Goal: Information Seeking & Learning: Learn about a topic

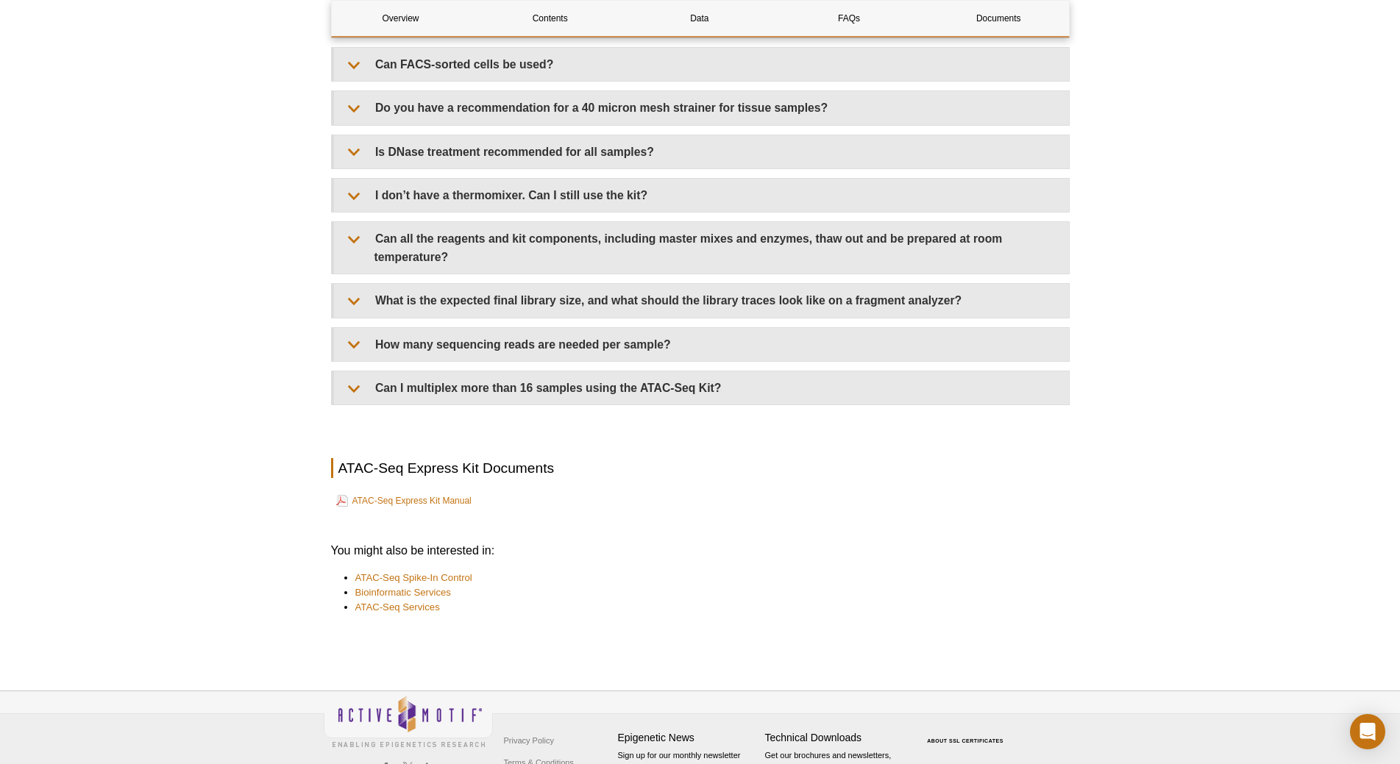
scroll to position [3391, 0]
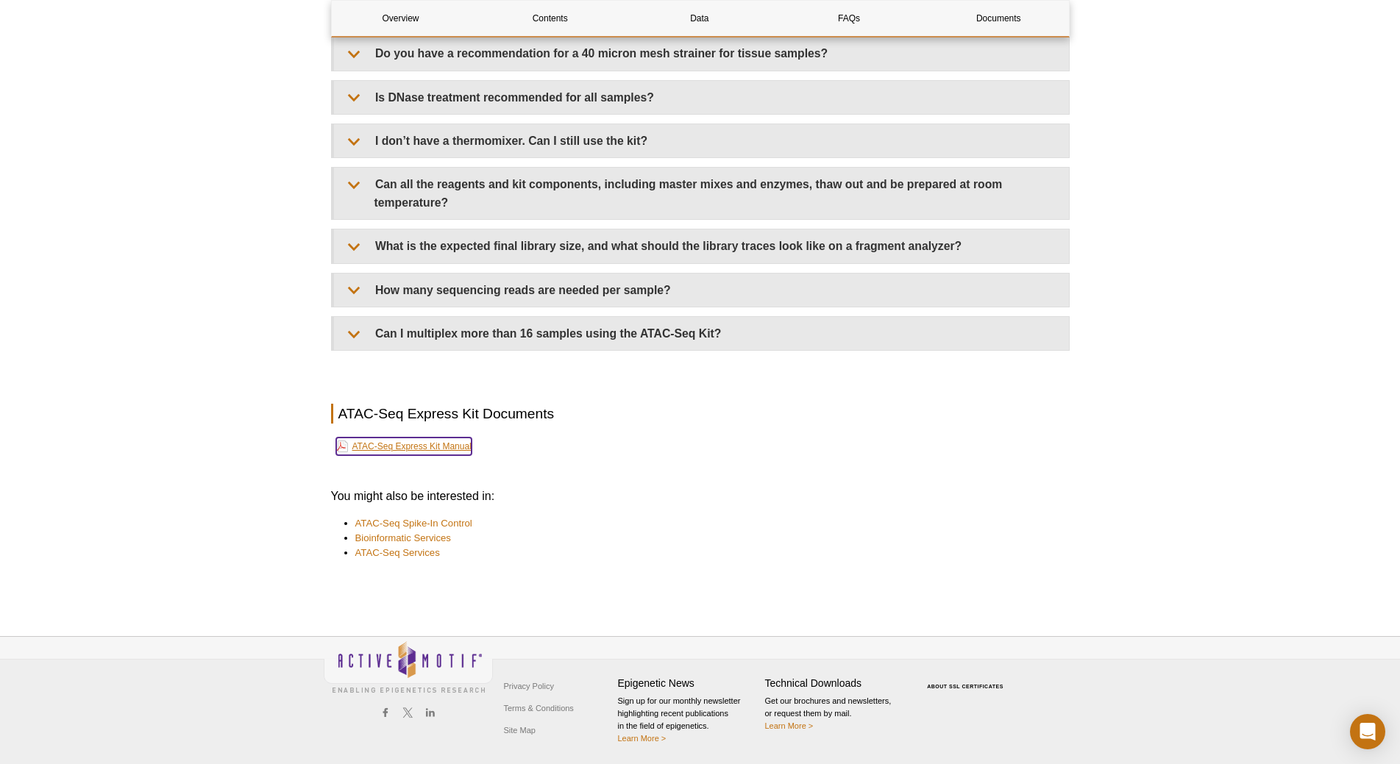
click at [440, 455] on link "ATAC-Seq Express Kit Manual" at bounding box center [403, 447] width 135 height 18
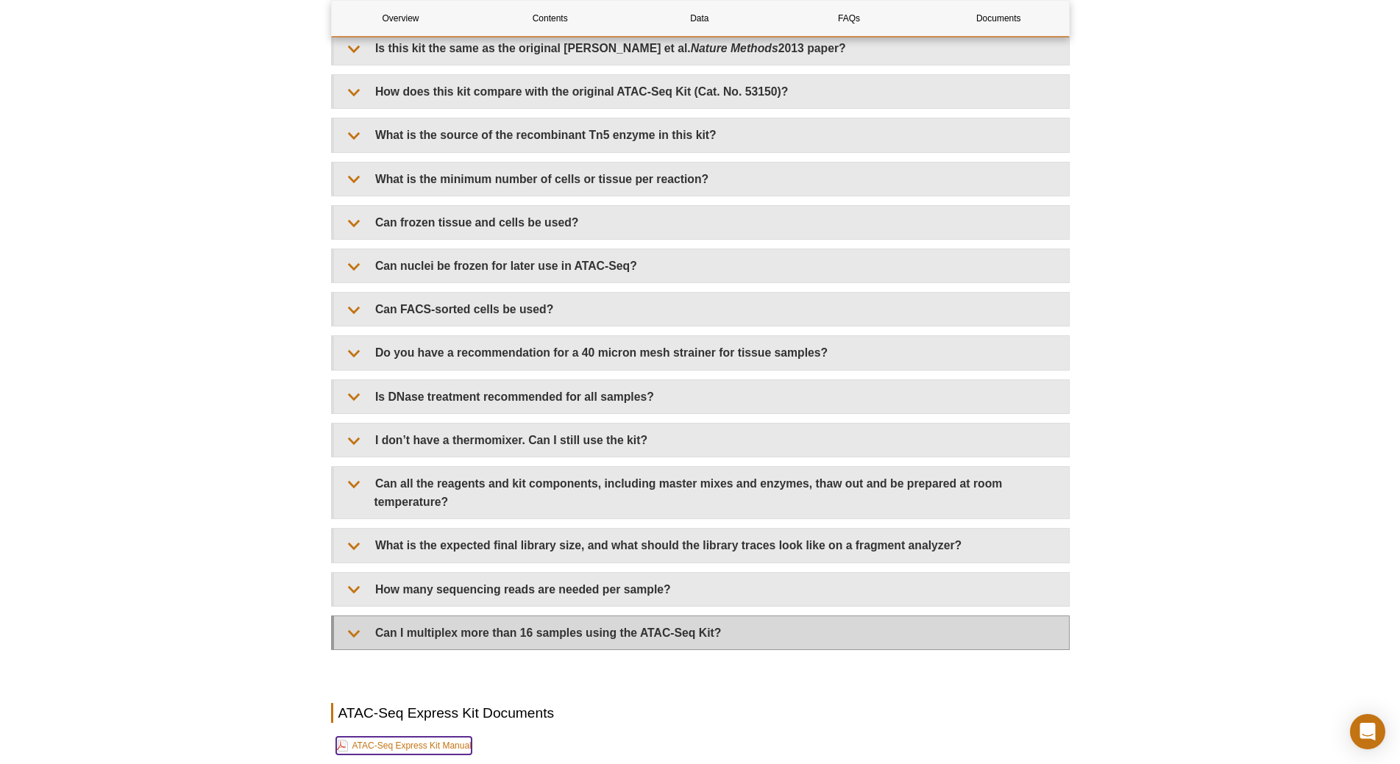
scroll to position [3096, 0]
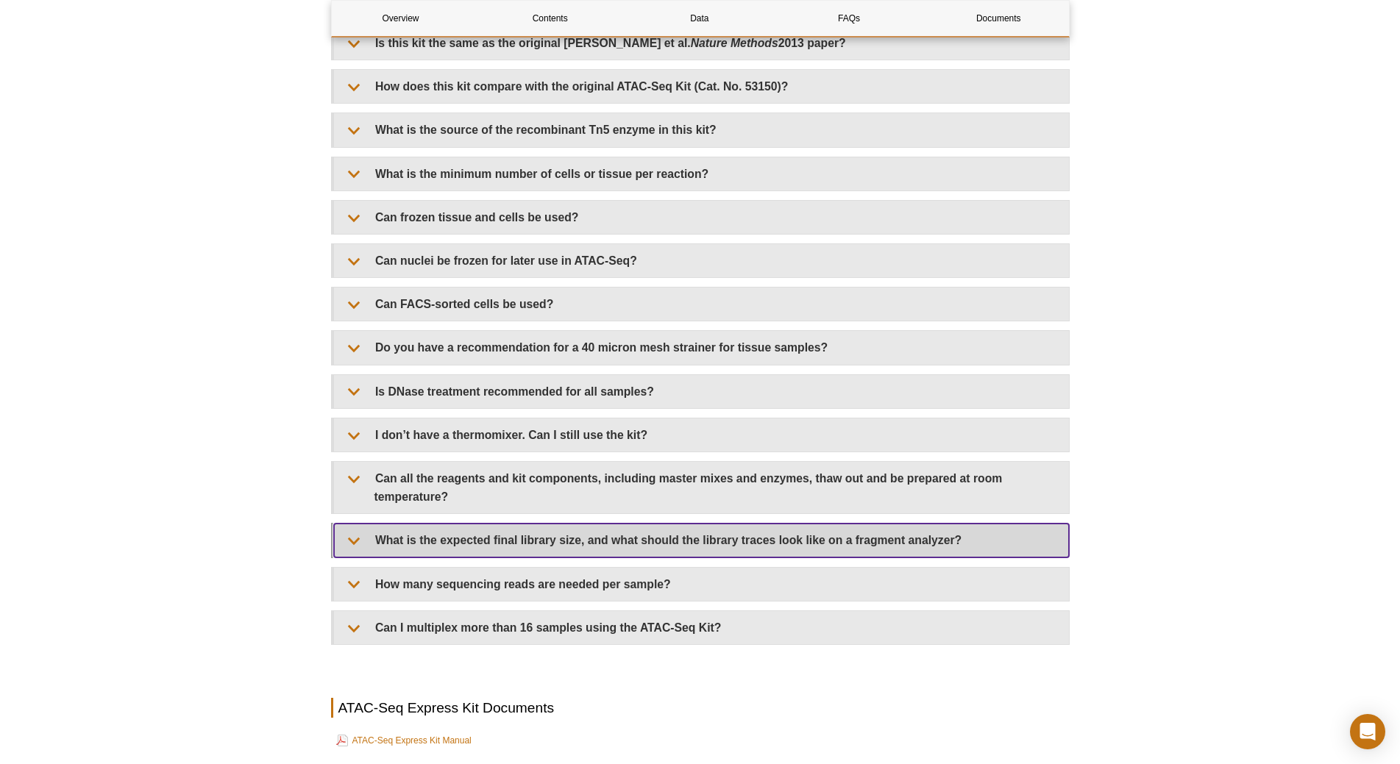
click at [471, 557] on summary "What is the expected final library size, and what should the library traces loo…" at bounding box center [701, 540] width 735 height 33
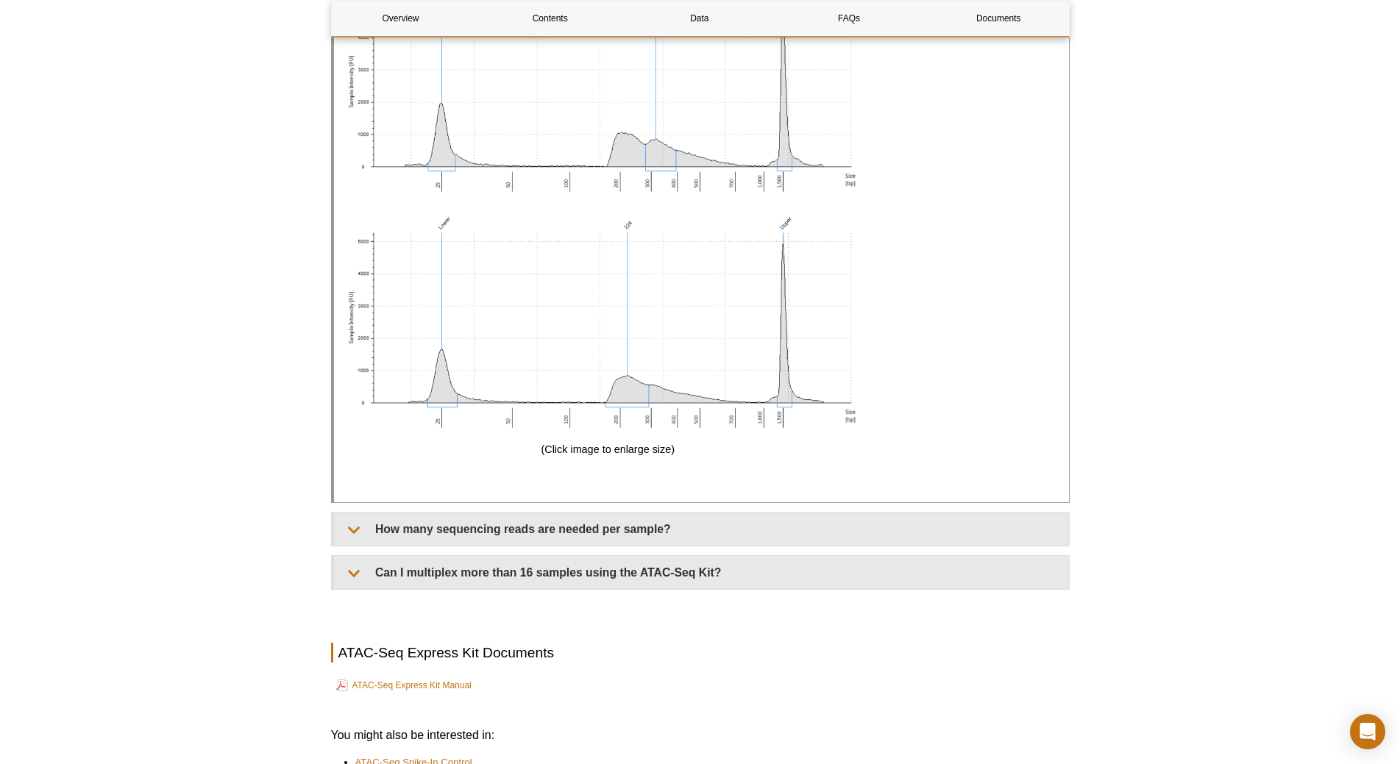
scroll to position [4200, 0]
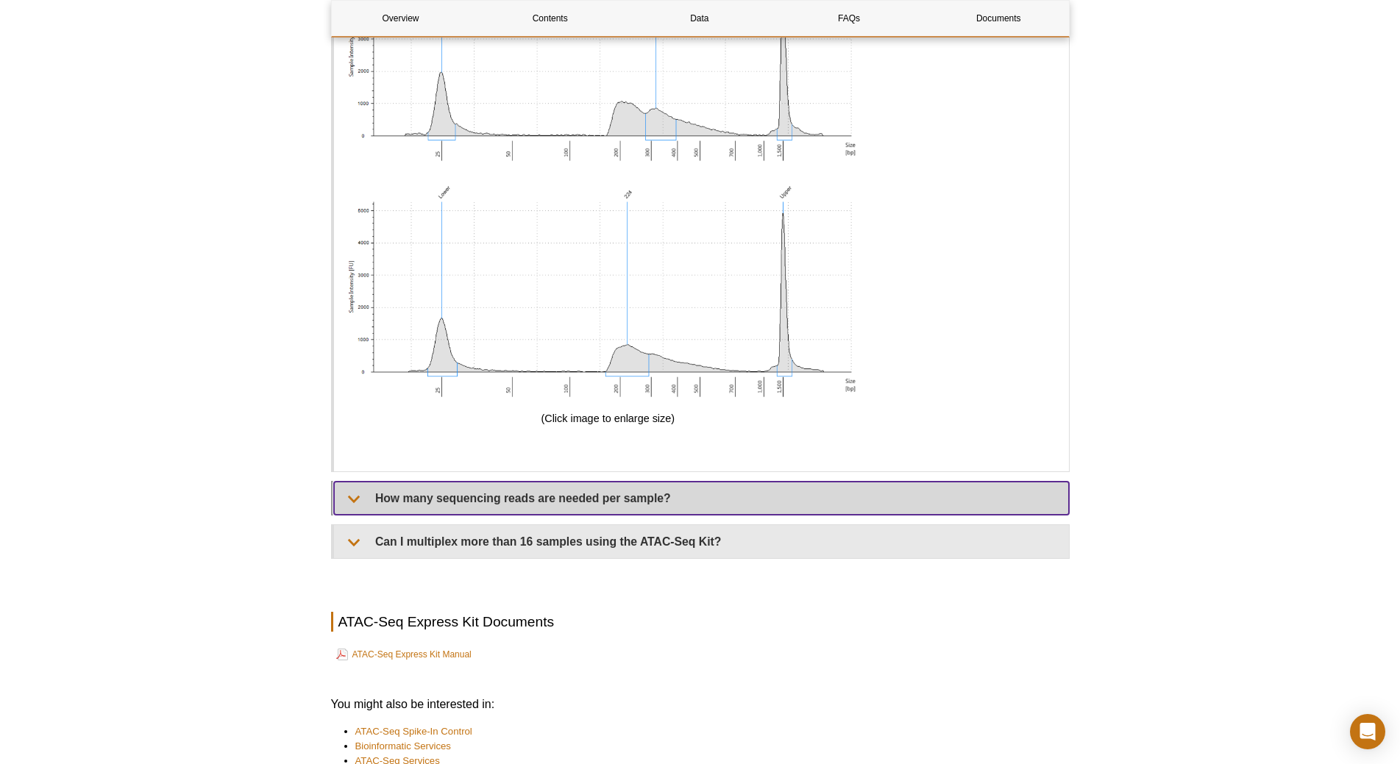
click at [656, 513] on summary "How many sequencing reads are needed per sample?" at bounding box center [701, 498] width 735 height 33
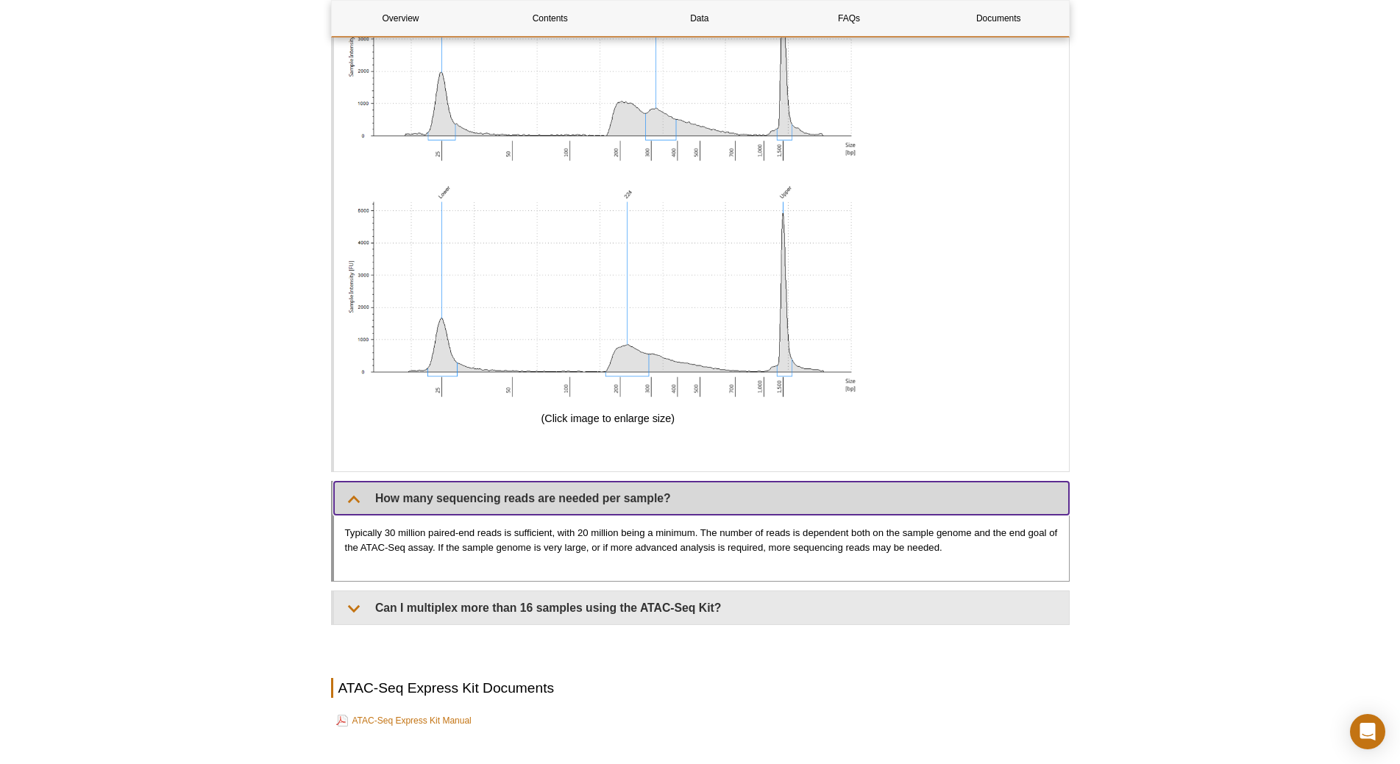
click at [663, 501] on summary "How many sequencing reads are needed per sample?" at bounding box center [701, 498] width 735 height 33
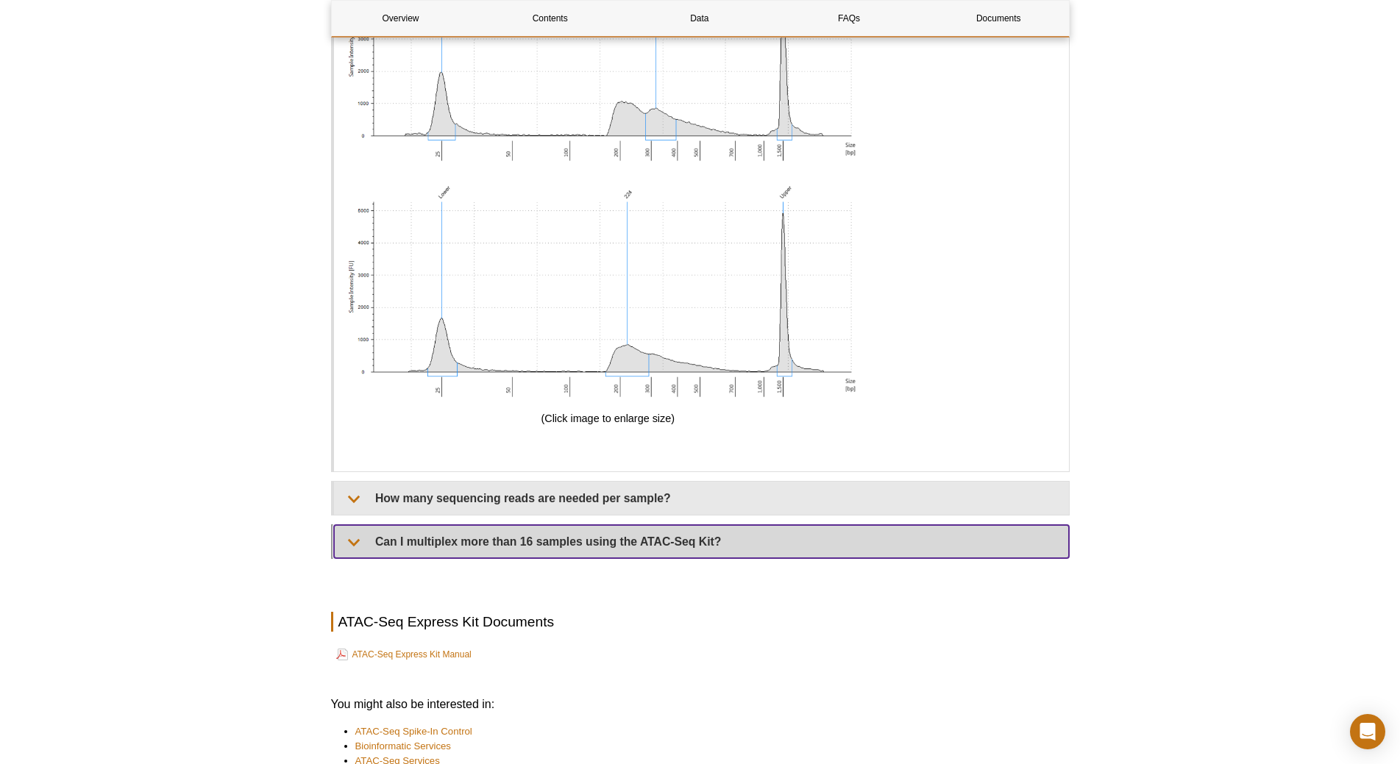
click at [647, 549] on summary "Can I multiplex more than 16 samples using the ATAC-Seq Kit?" at bounding box center [701, 541] width 735 height 33
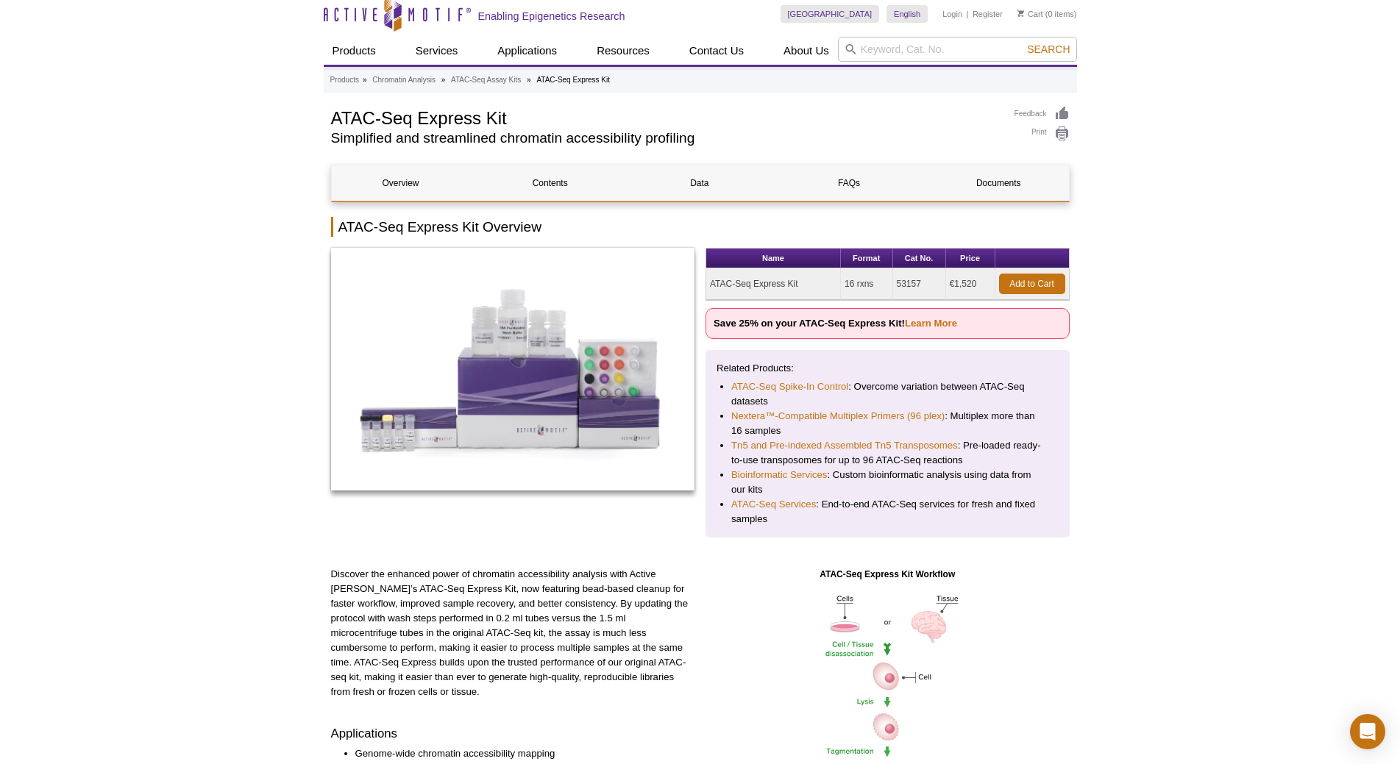
scroll to position [7, 0]
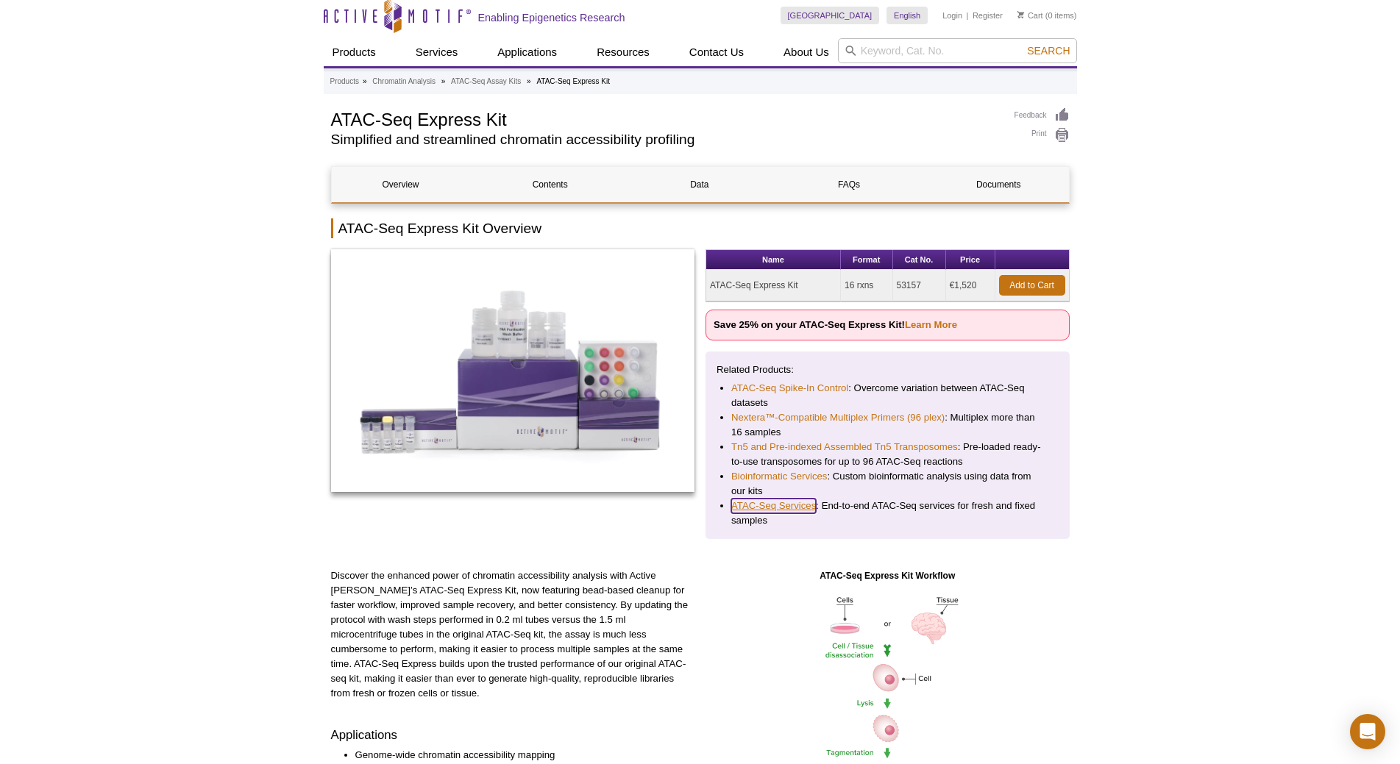
click at [749, 500] on link "ATAC-Seq Services" at bounding box center [773, 506] width 85 height 15
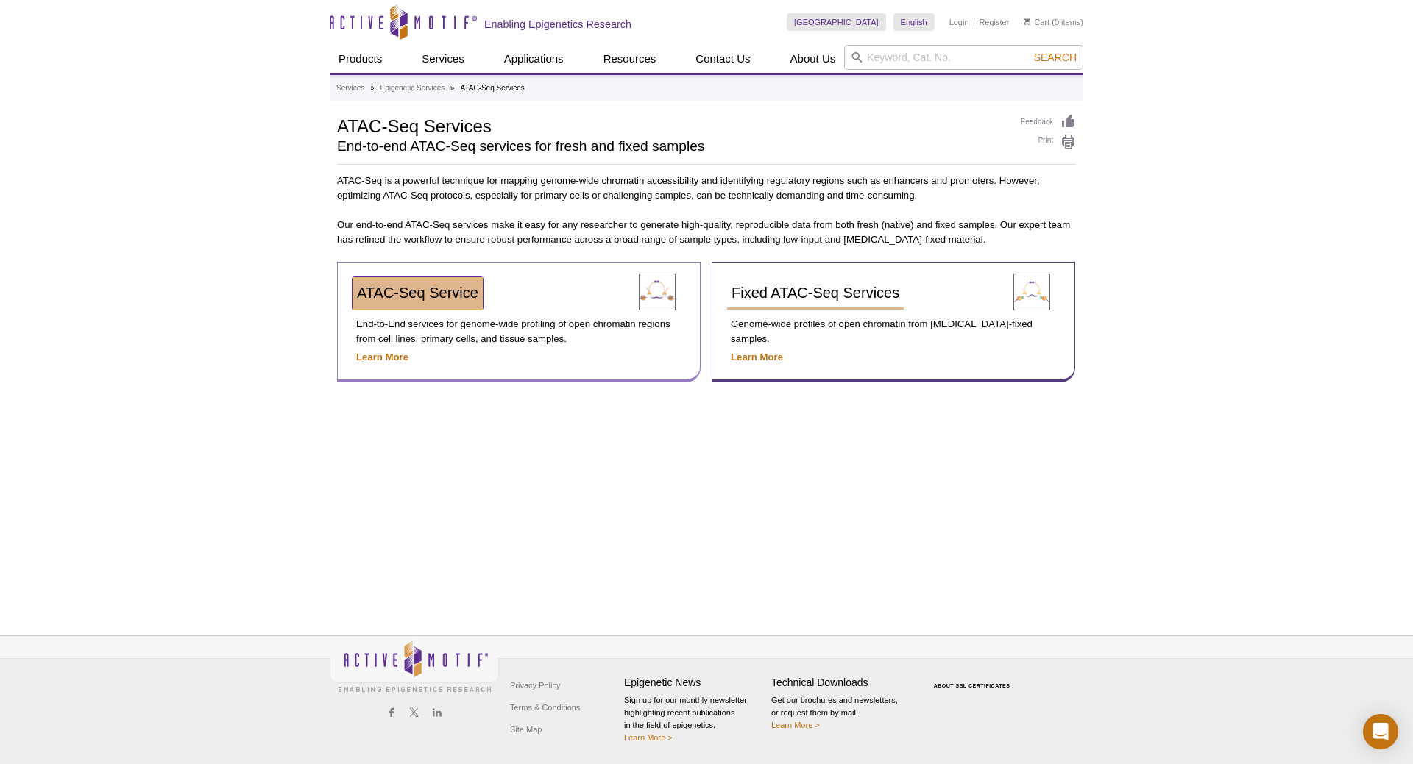
click at [402, 296] on span "ATAC-Seq Service" at bounding box center [417, 293] width 121 height 16
click at [401, 361] on strong "Learn More" at bounding box center [382, 357] width 52 height 11
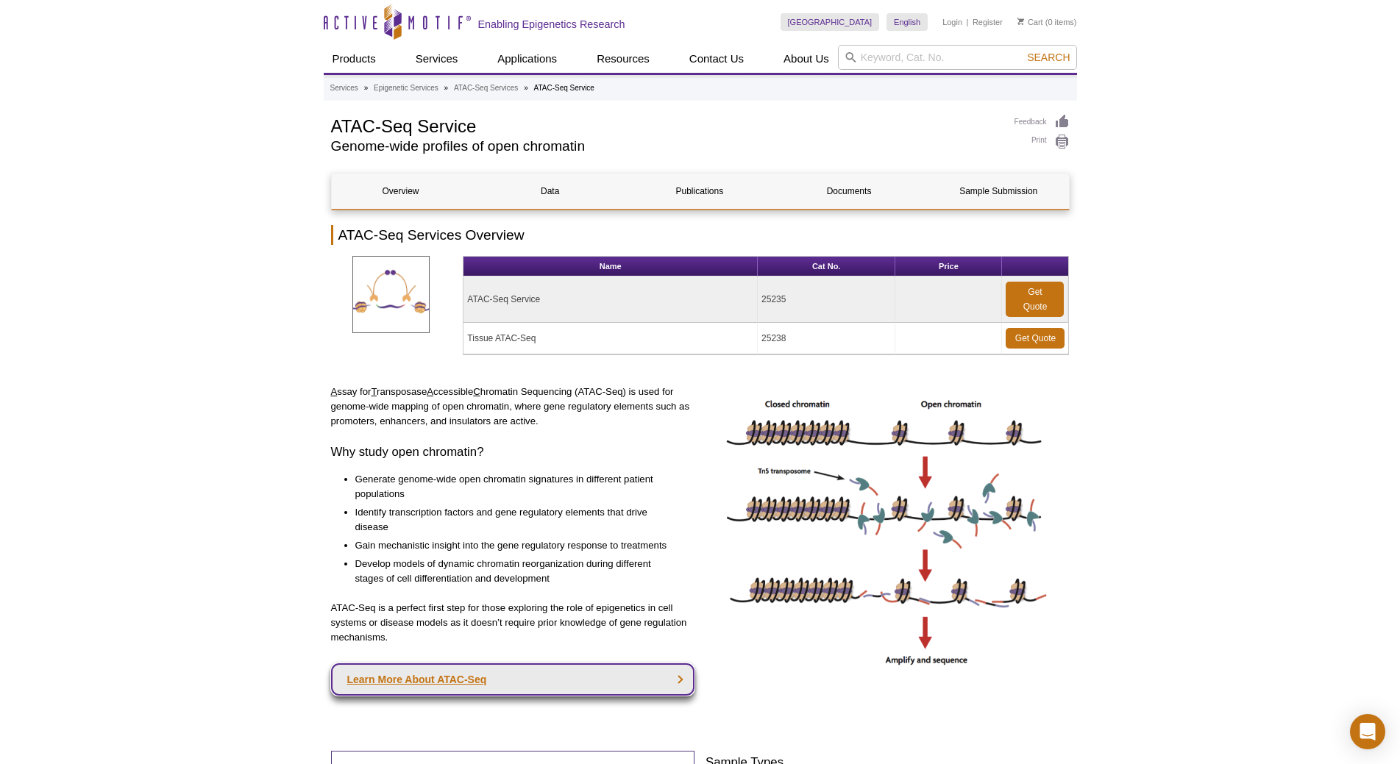
click at [444, 671] on link "Learn More About ATAC-Seq" at bounding box center [513, 680] width 364 height 32
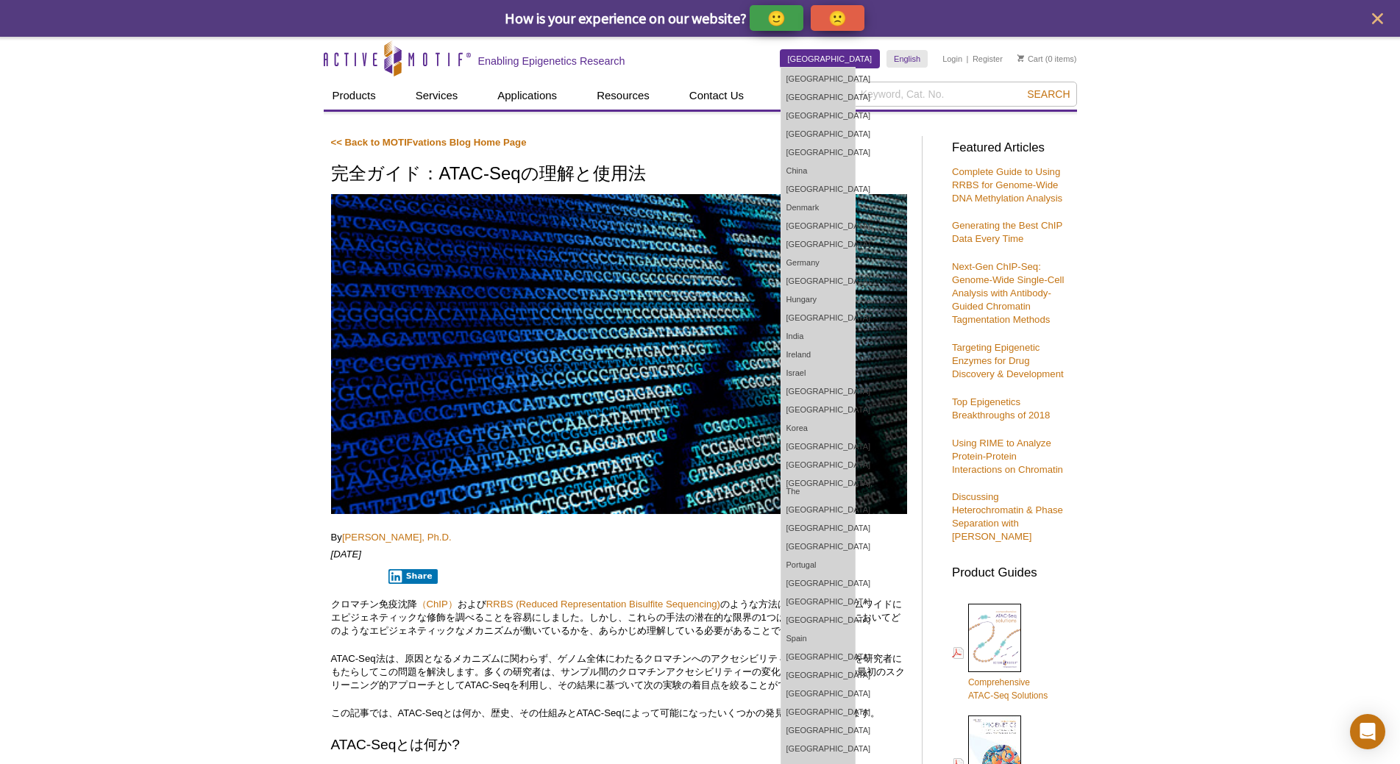
click at [859, 57] on link "[GEOGRAPHIC_DATA]" at bounding box center [830, 59] width 99 height 18
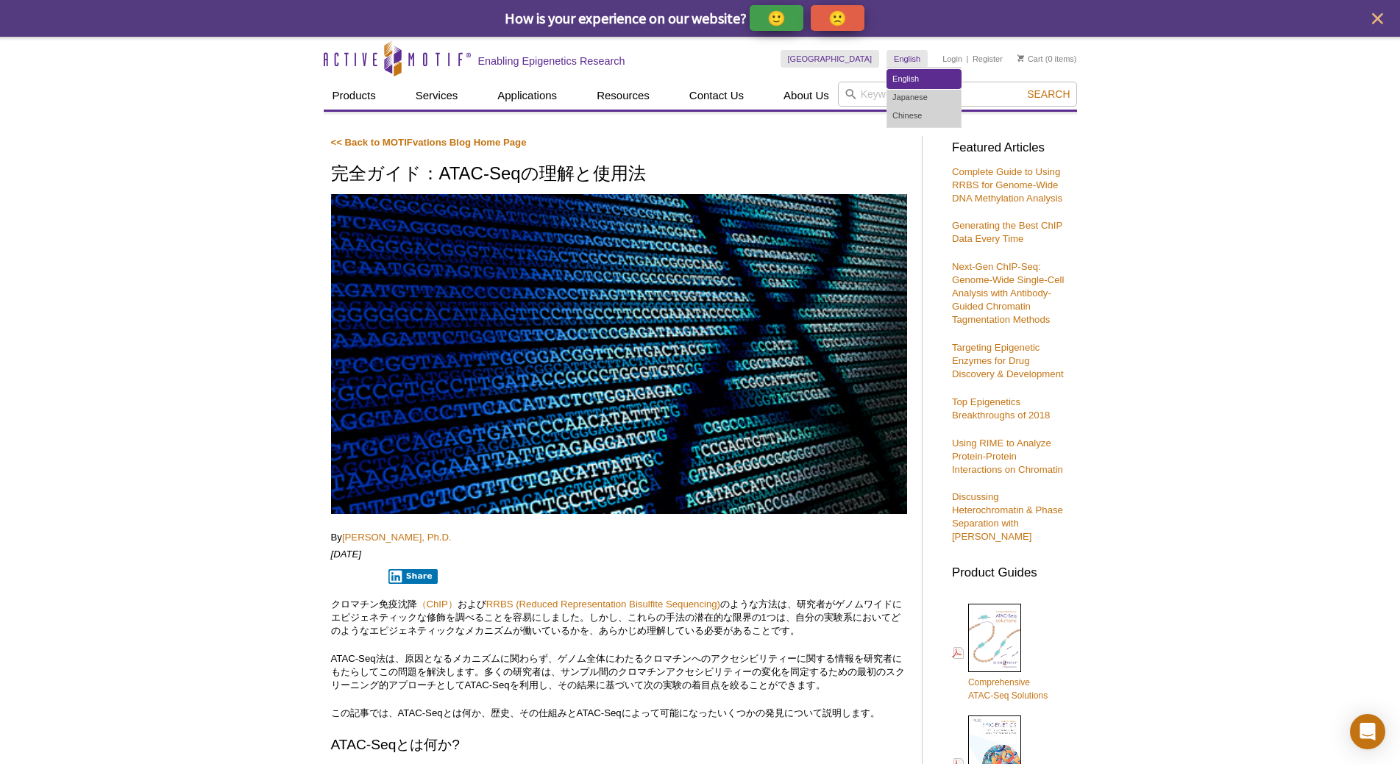
click at [914, 70] on link "English" at bounding box center [924, 79] width 74 height 18
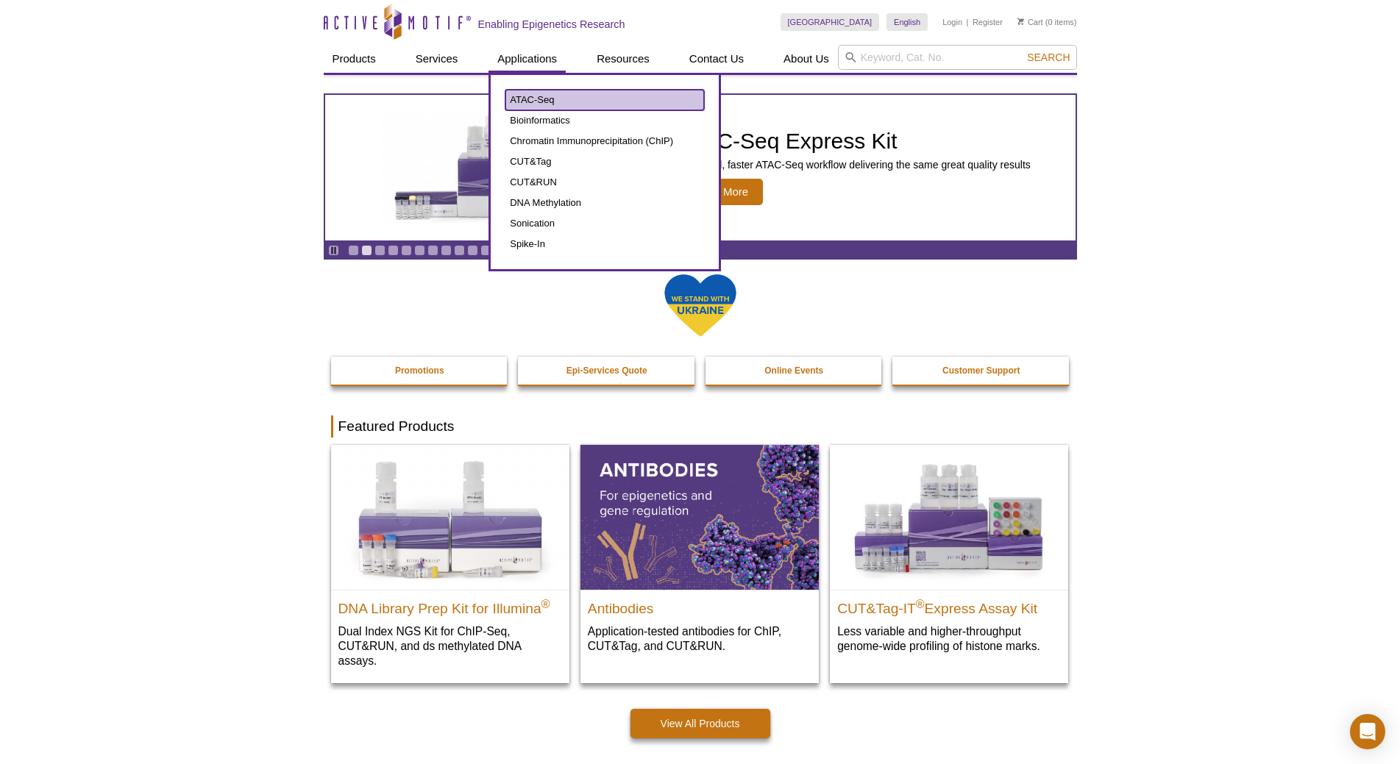
click at [541, 97] on link "ATAC-Seq" at bounding box center [604, 100] width 199 height 21
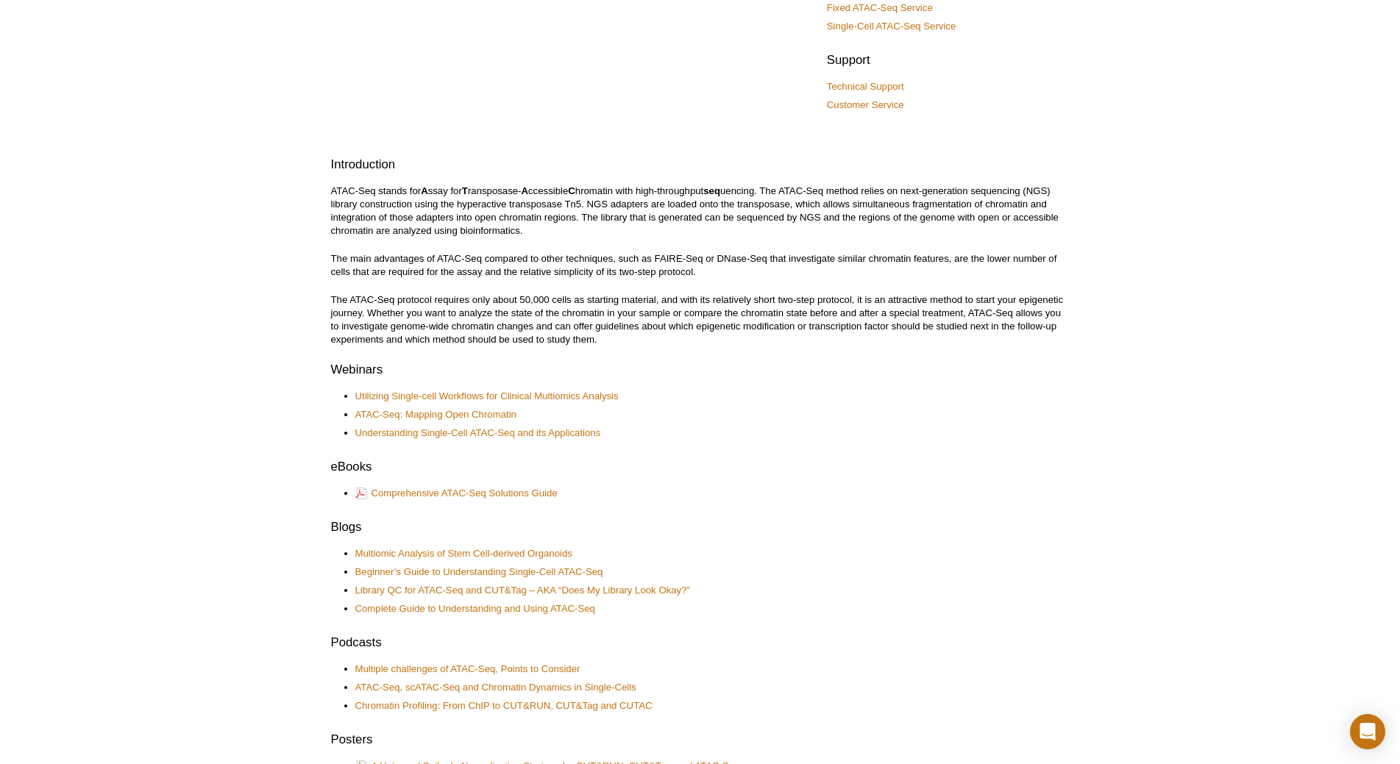
scroll to position [368, 0]
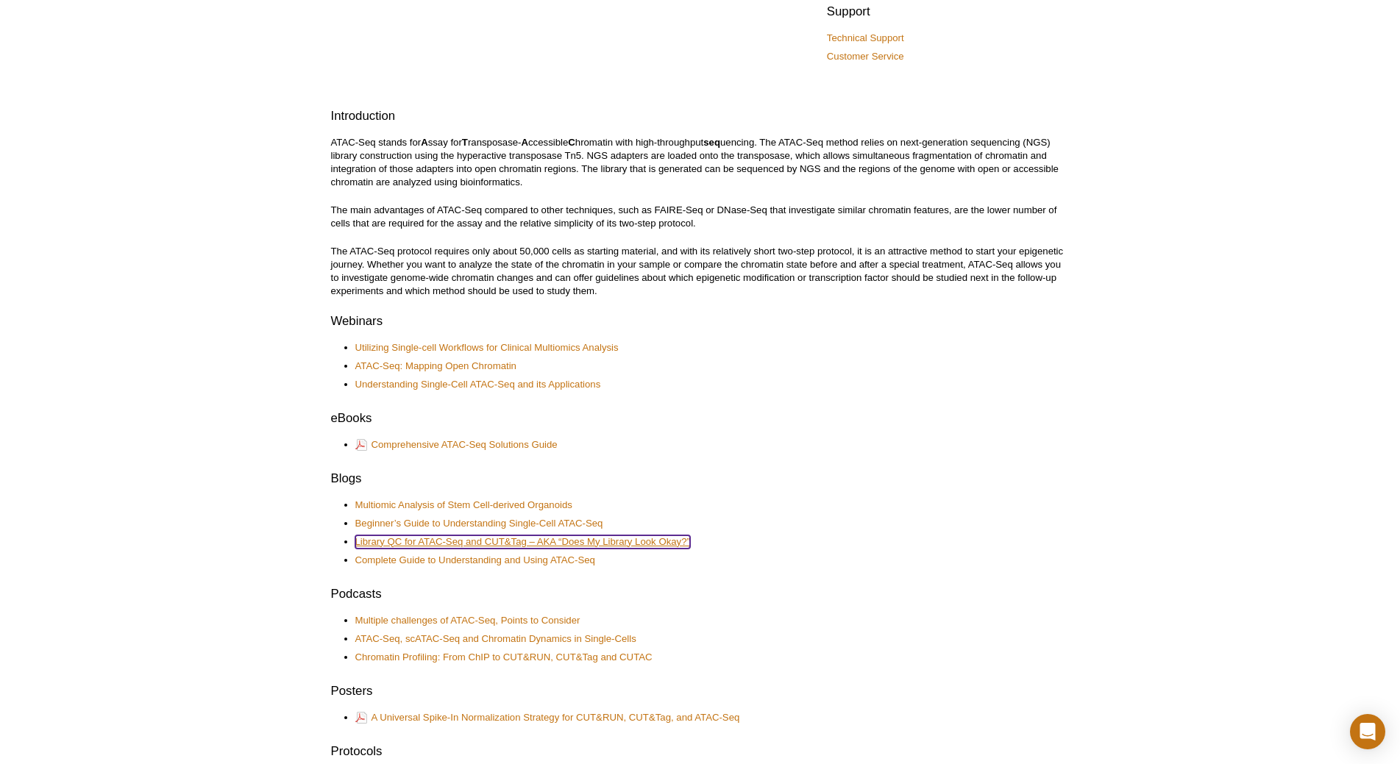
click at [564, 541] on link "Library QC for ATAC-Seq and CUT&Tag – AKA “Does My Library Look Okay?”" at bounding box center [522, 542] width 335 height 13
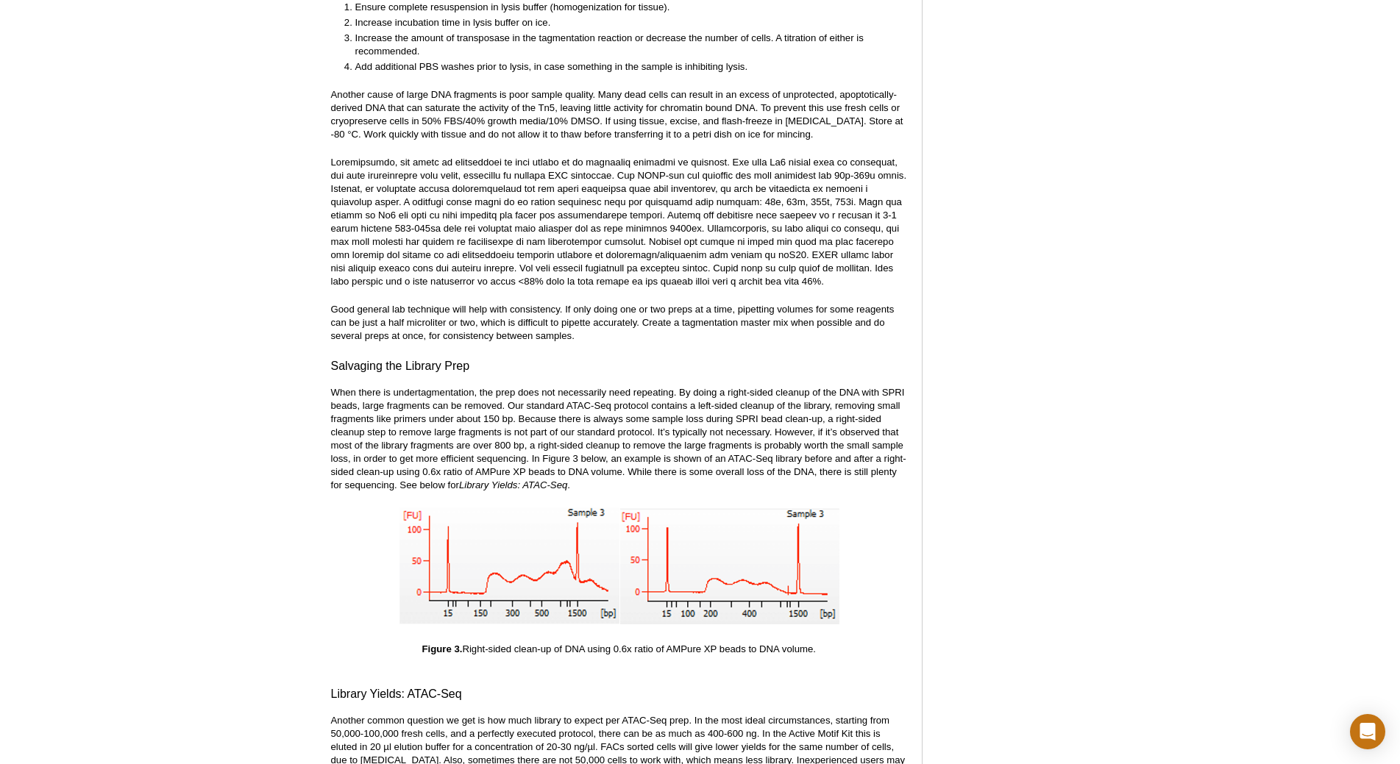
scroll to position [2832, 0]
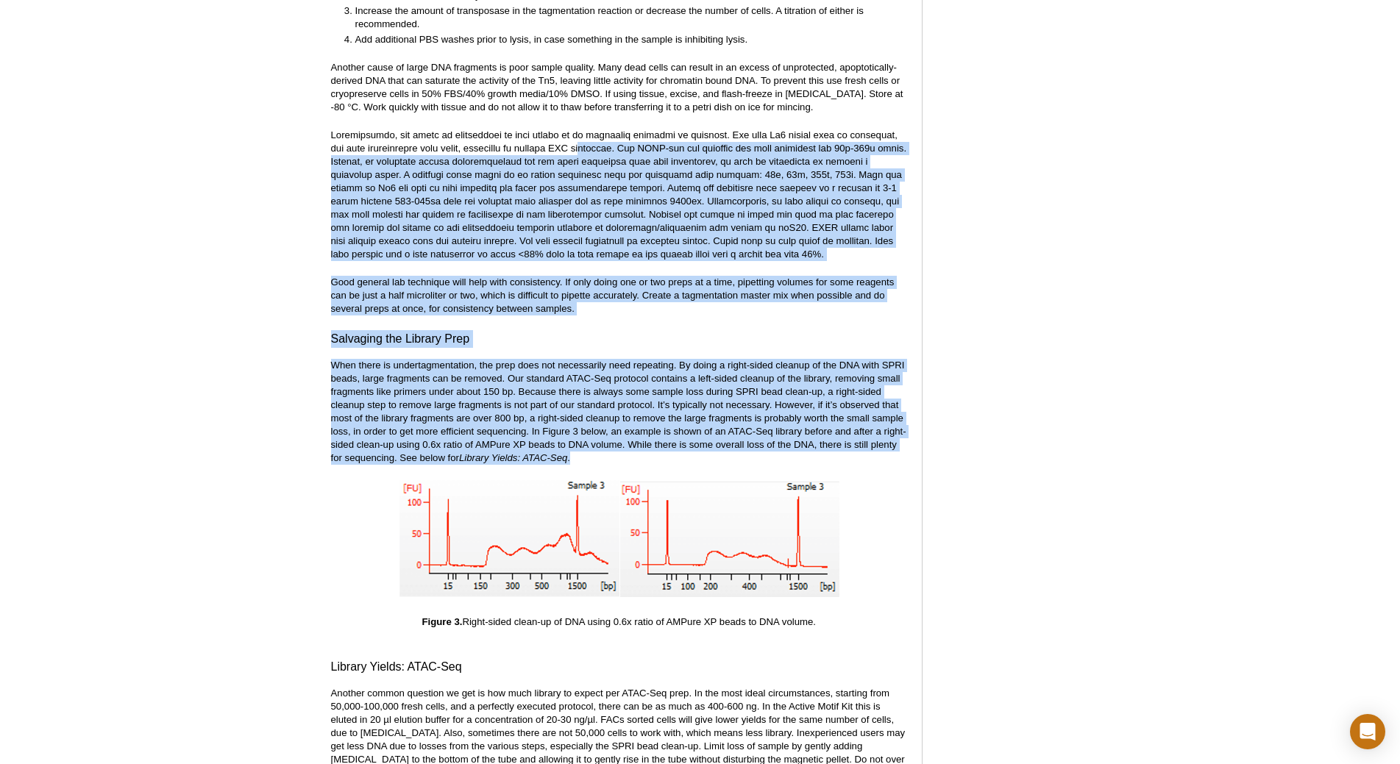
drag, startPoint x: 574, startPoint y: 135, endPoint x: 775, endPoint y: 447, distance: 371.6
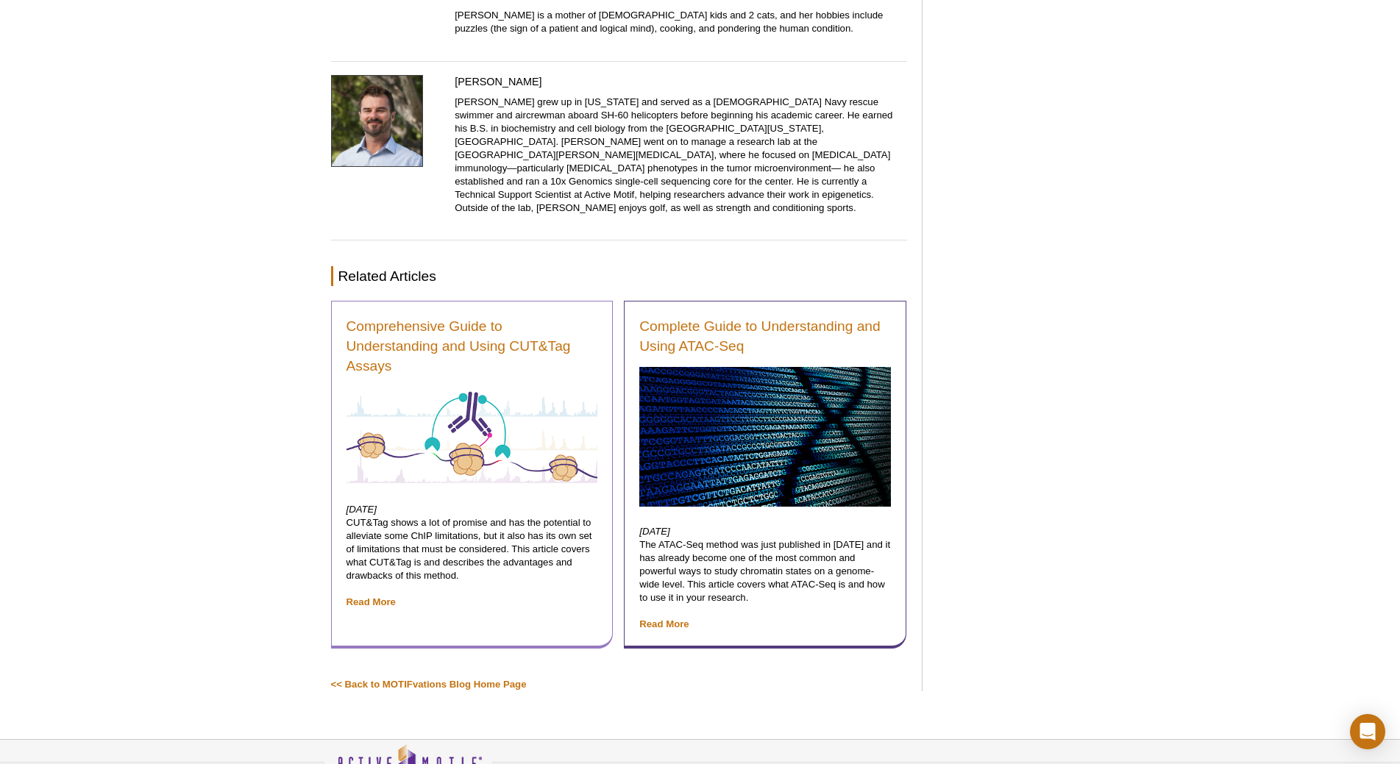
scroll to position [8518, 0]
